Goal: Understand process/instructions

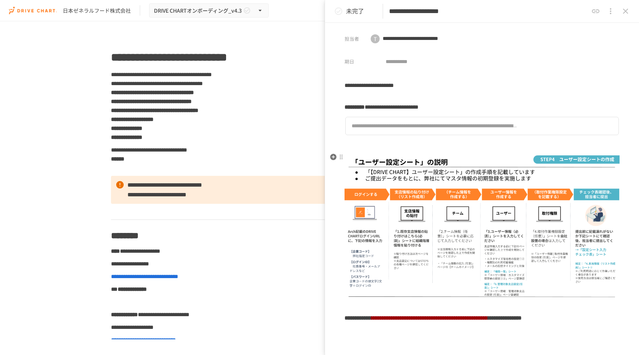
click at [568, 159] on img at bounding box center [481, 225] width 275 height 144
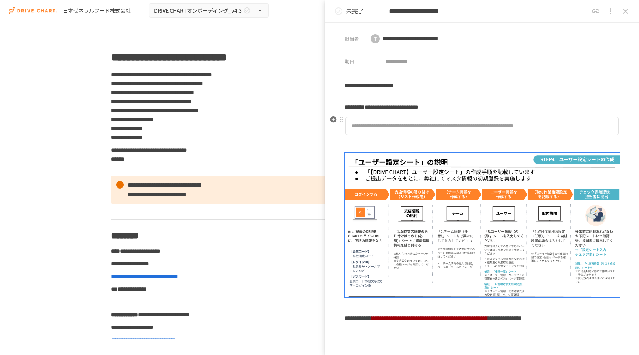
click at [500, 124] on div "**********" at bounding box center [434, 126] width 166 height 8
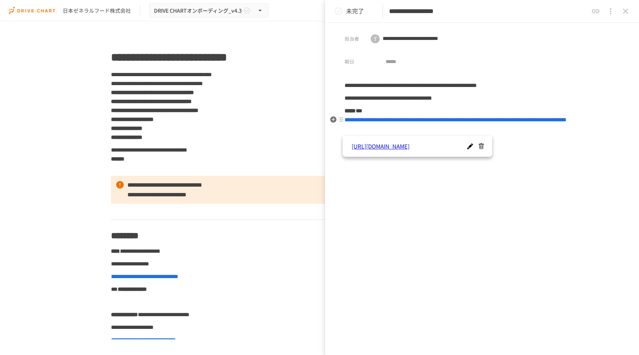
click at [458, 140] on div "**********" at bounding box center [482, 167] width 314 height 172
click at [437, 147] on link "https://docs.google.com/forms/d/e/1FAIpQLScp1EGCknaT8IKo-Sotoigdmn0Laa1wU6Fk_uN…" at bounding box center [410, 146] width 119 height 9
